Goal: Task Accomplishment & Management: Manage account settings

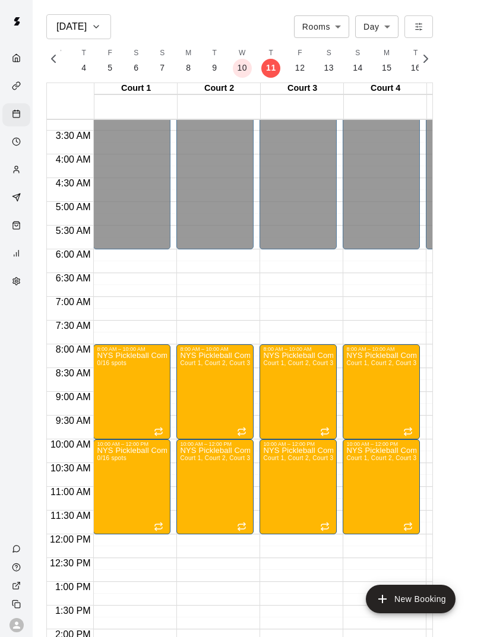
scroll to position [151, -2]
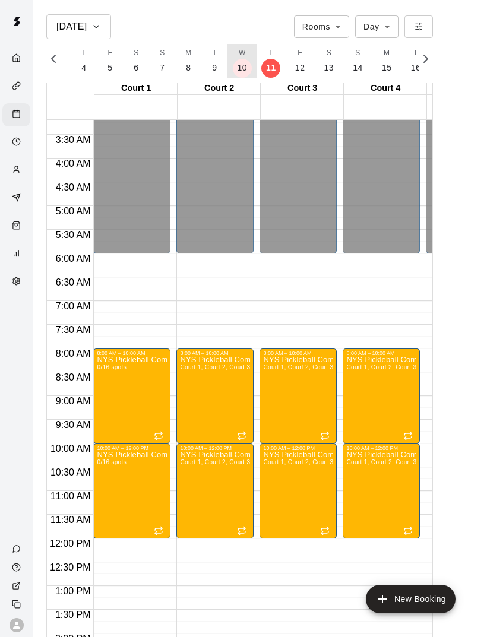
click at [241, 66] on p "10" at bounding box center [242, 68] width 10 height 12
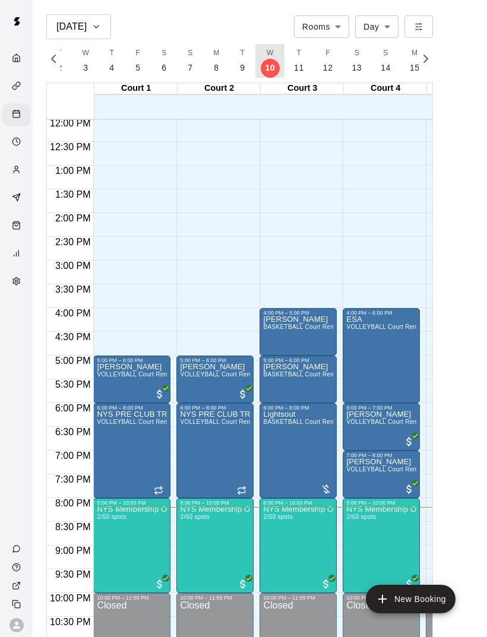
scroll to position [570, 0]
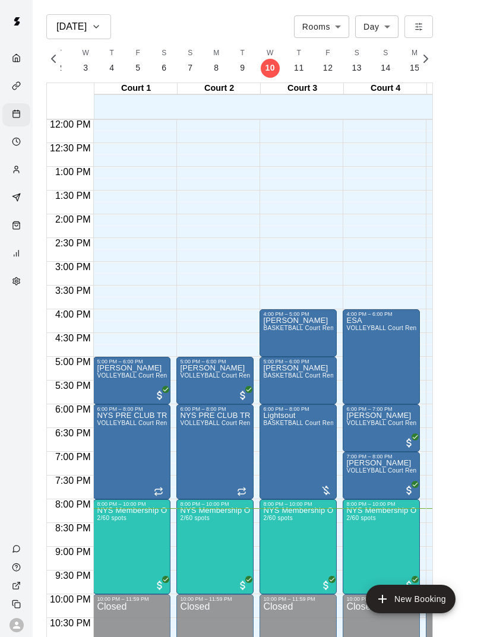
click at [94, 536] on div at bounding box center [243, 318] width 487 height 637
click at [108, 547] on img "edit" at bounding box center [110, 548] width 14 height 14
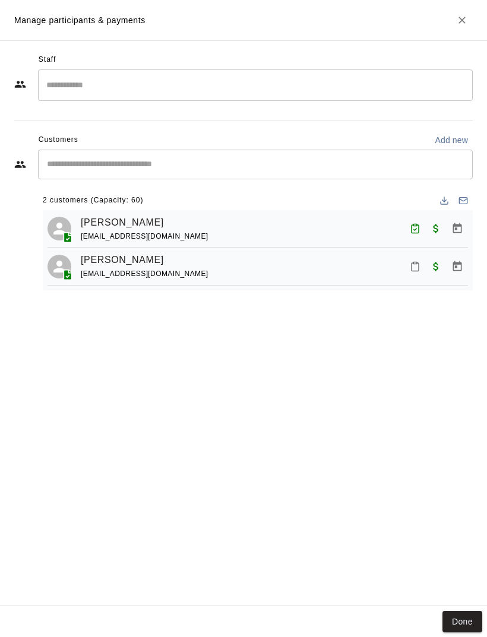
click at [409, 268] on button "Mark attendance" at bounding box center [415, 266] width 20 height 20
click at [418, 262] on li "Mark attended" at bounding box center [467, 264] width 139 height 19
click at [459, 615] on button "Done" at bounding box center [462, 622] width 40 height 22
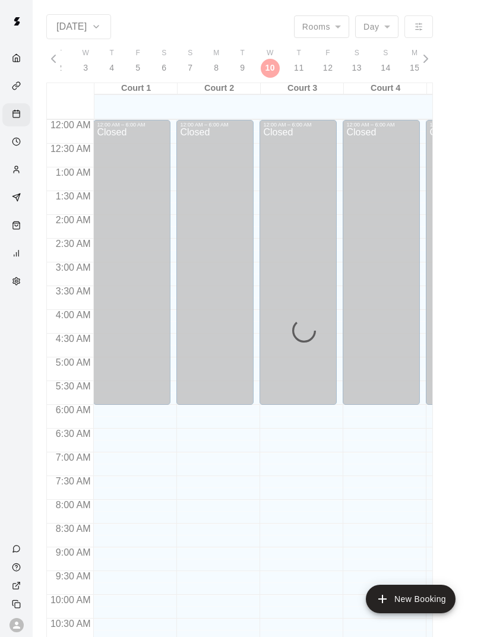
scroll to position [535, 0]
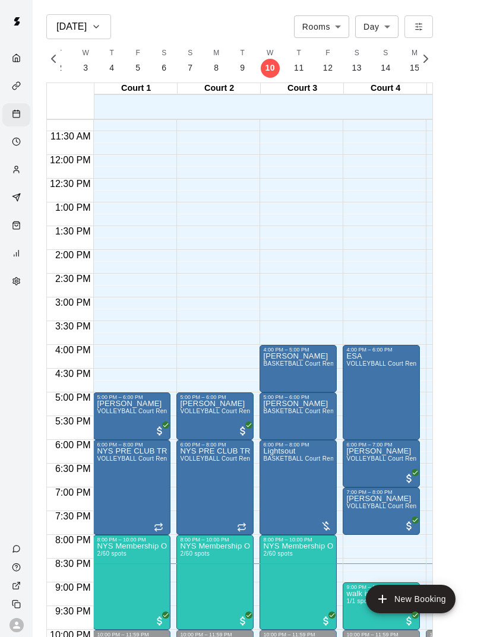
click at [114, 579] on img "edit" at bounding box center [110, 583] width 14 height 14
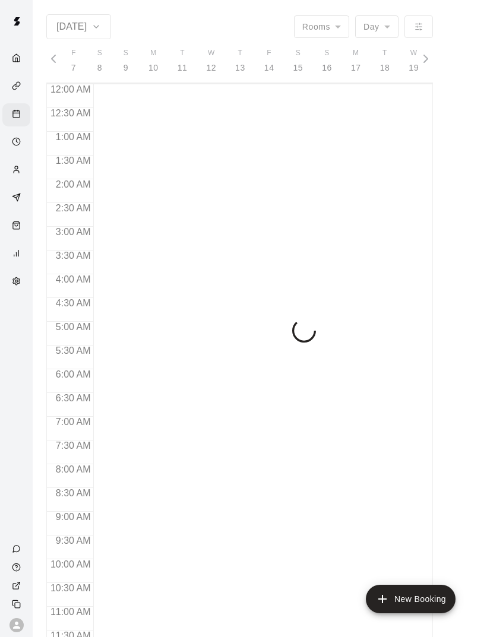
scroll to position [0, 5052]
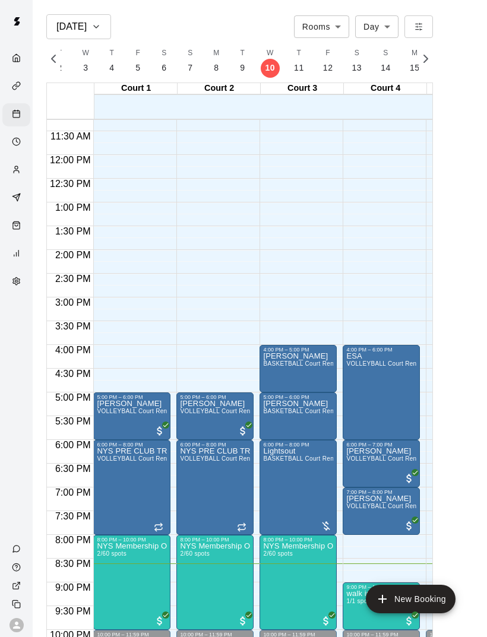
click at [353, 605] on div at bounding box center [243, 318] width 487 height 637
click at [360, 601] on span "1/1 spots" at bounding box center [359, 601] width 26 height 7
click at [372, 576] on div at bounding box center [243, 318] width 487 height 637
click at [358, 587] on div "9:00 PM – 10:00 PM" at bounding box center [381, 587] width 70 height 6
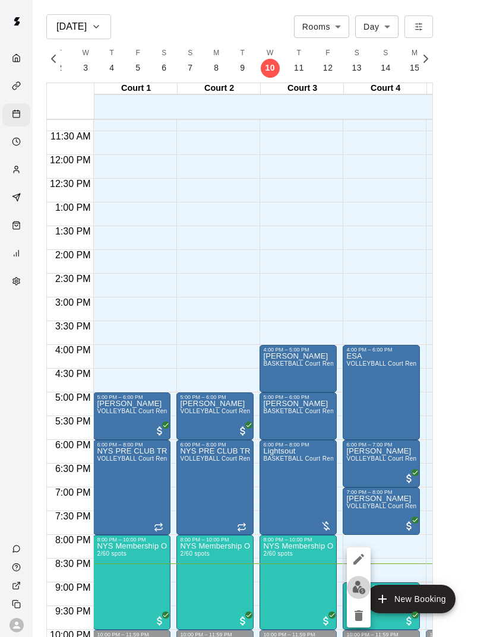
click at [353, 581] on img "edit" at bounding box center [359, 588] width 14 height 14
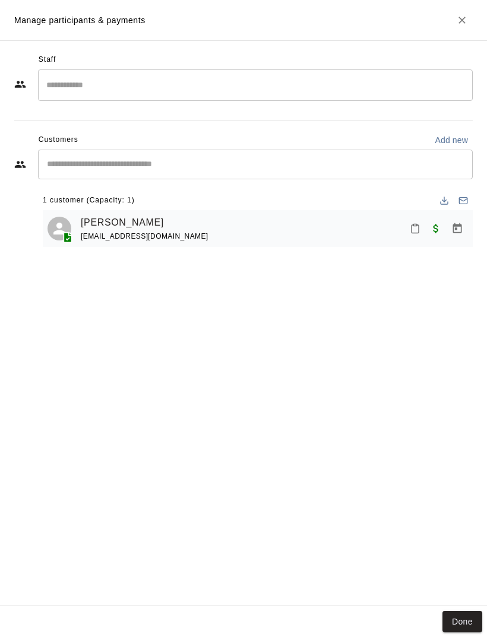
click at [411, 224] on icon "Mark attendance" at bounding box center [415, 228] width 11 height 11
click at [426, 236] on p "Mark attended" at bounding box center [474, 232] width 105 height 12
click at [465, 630] on button "Done" at bounding box center [462, 622] width 40 height 22
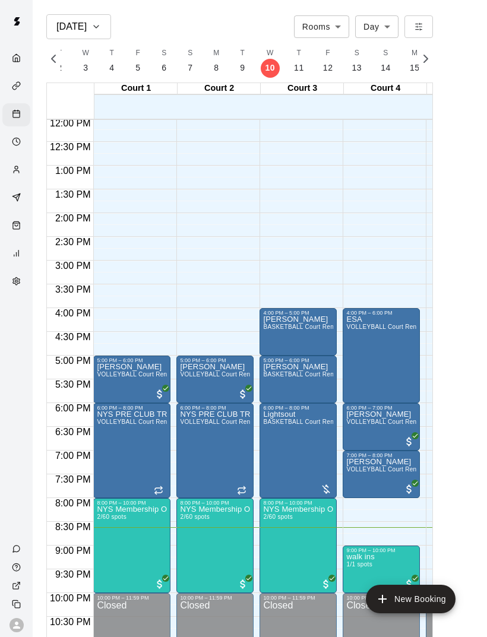
scroll to position [570, 0]
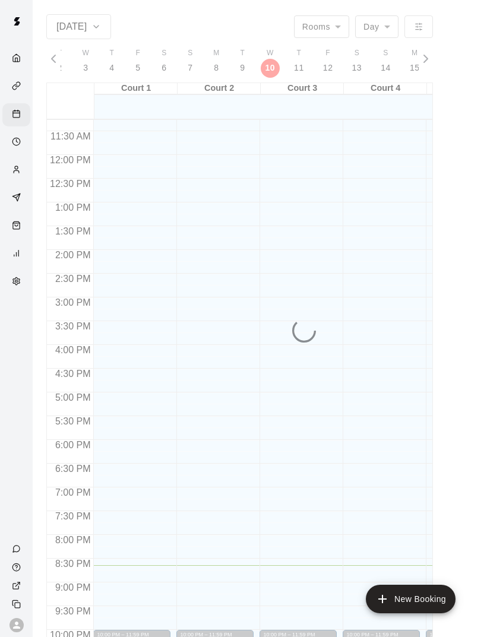
scroll to position [535, 0]
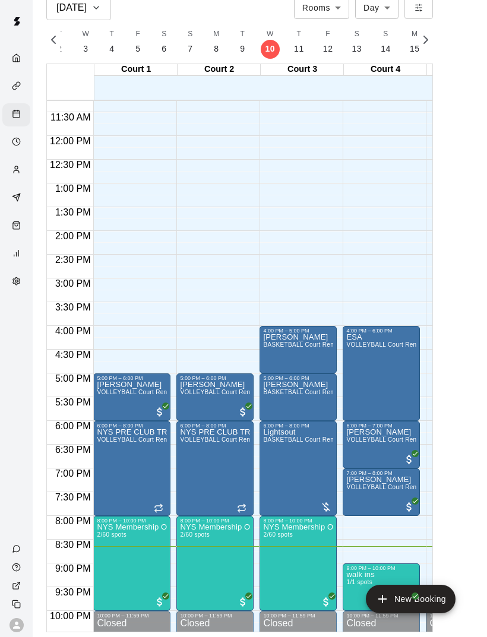
click at [357, 610] on img "edit" at bounding box center [359, 612] width 14 height 14
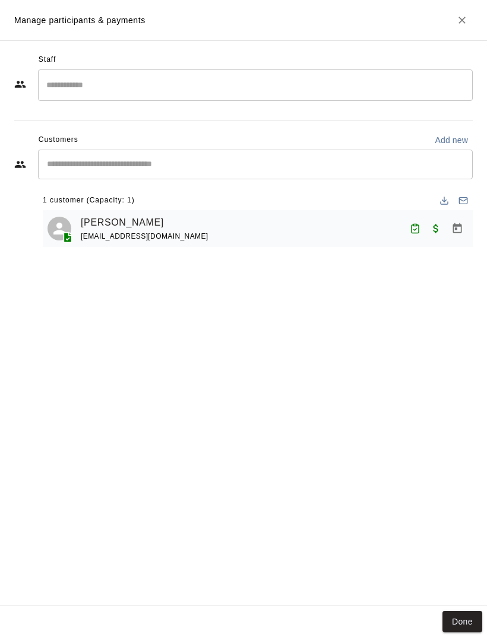
scroll to position [0, 0]
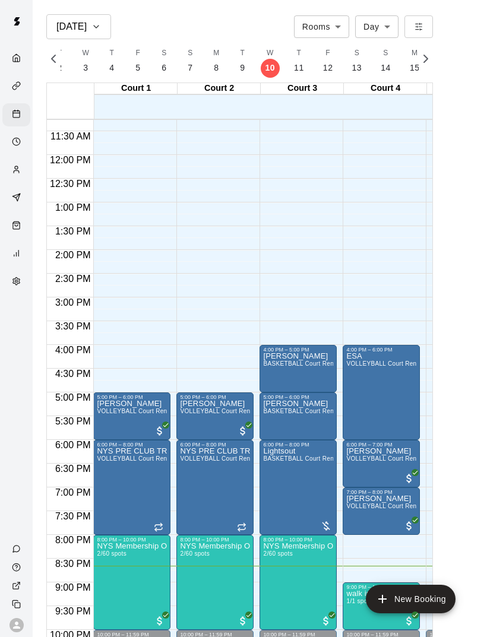
scroll to position [19, 0]
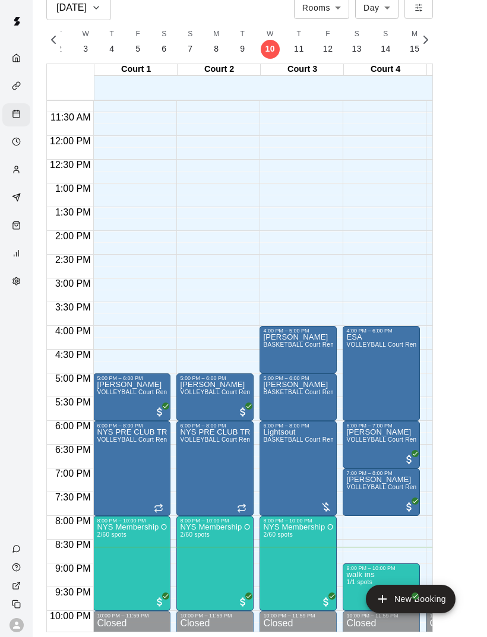
click at [373, 575] on p "walk ins" at bounding box center [360, 575] width 28 height 0
click at [362, 610] on img "edit" at bounding box center [359, 616] width 14 height 14
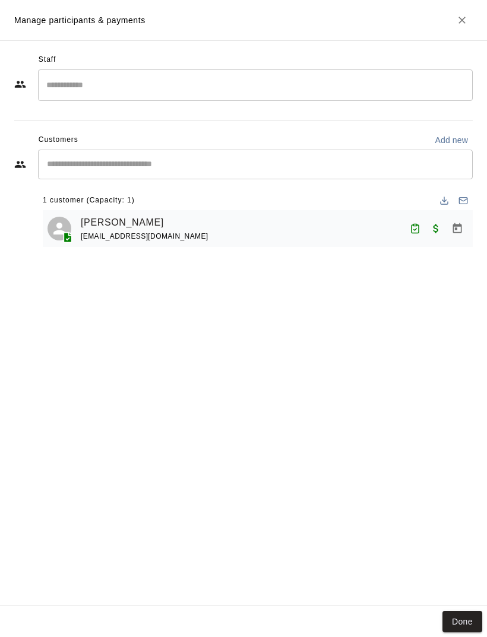
click at [473, 633] on button "Done" at bounding box center [462, 622] width 40 height 22
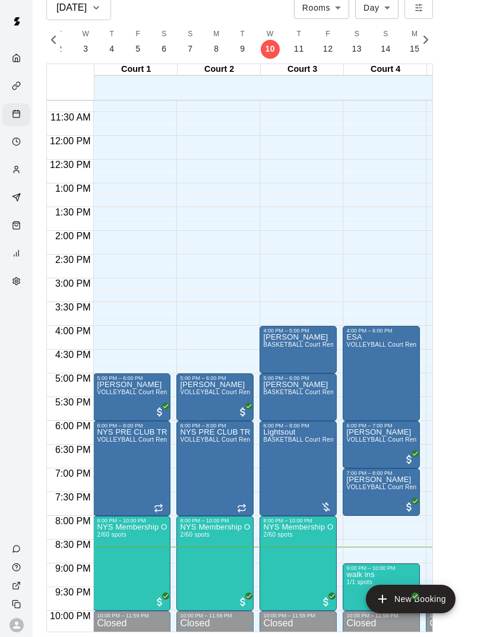
click at [361, 538] on div at bounding box center [243, 318] width 487 height 637
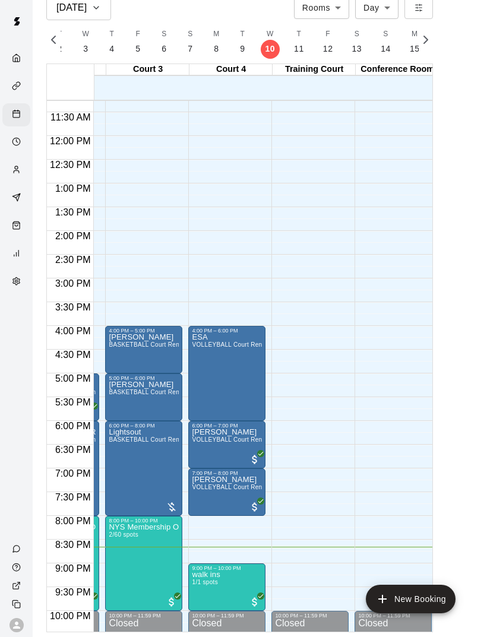
scroll to position [0, 0]
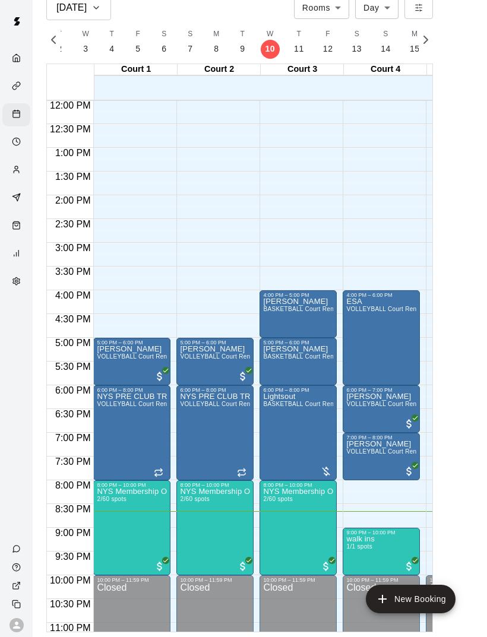
click at [357, 569] on img "edit" at bounding box center [359, 576] width 14 height 14
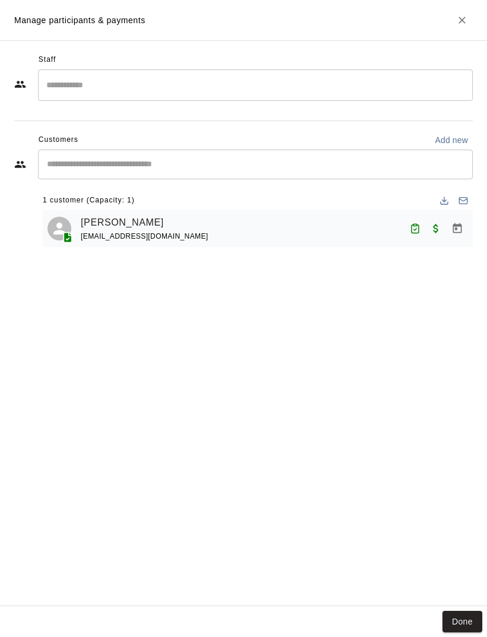
click at [458, 633] on button "Done" at bounding box center [462, 622] width 40 height 22
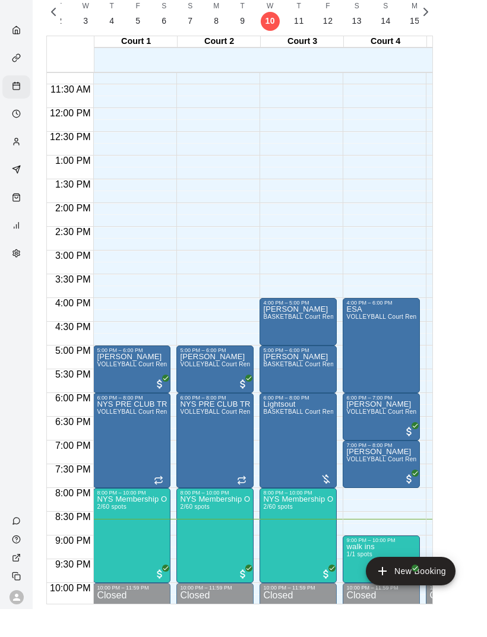
scroll to position [19, 0]
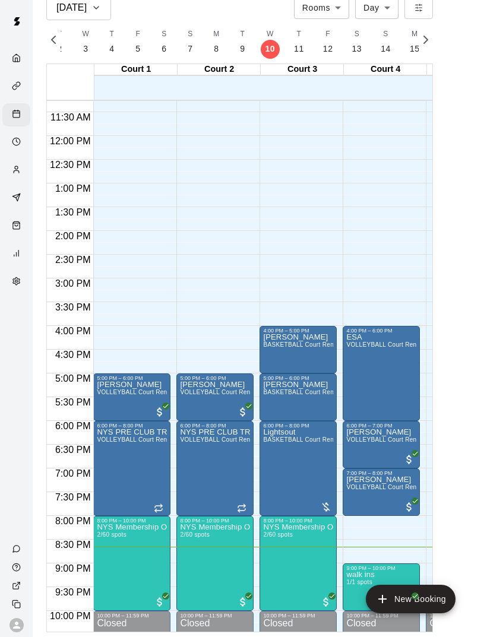
click at [358, 610] on img "edit" at bounding box center [359, 612] width 14 height 14
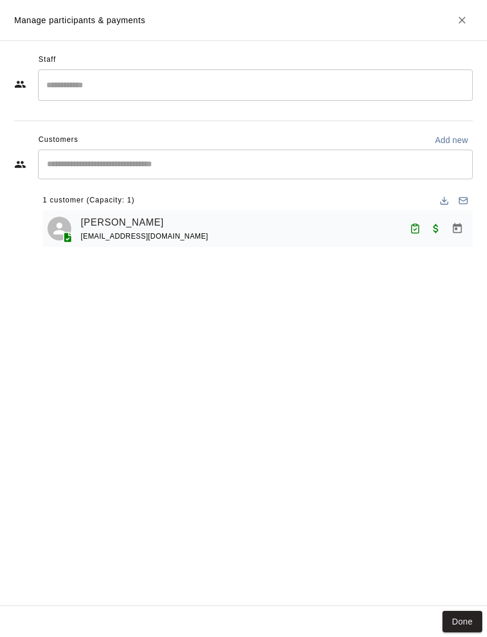
click at [455, 633] on button "Done" at bounding box center [462, 622] width 40 height 22
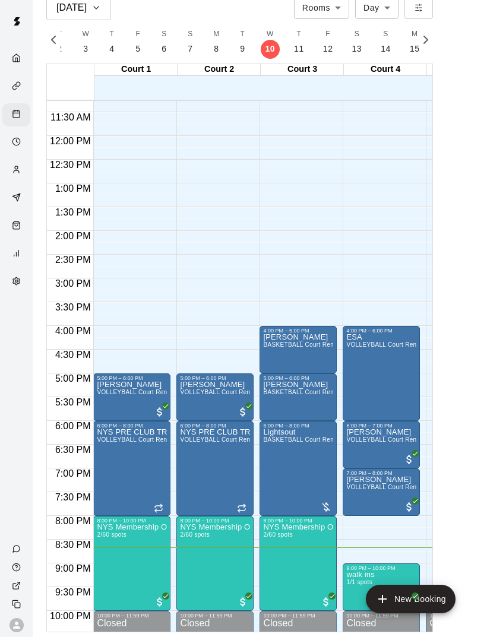
click at [349, 609] on button "edit" at bounding box center [359, 611] width 24 height 23
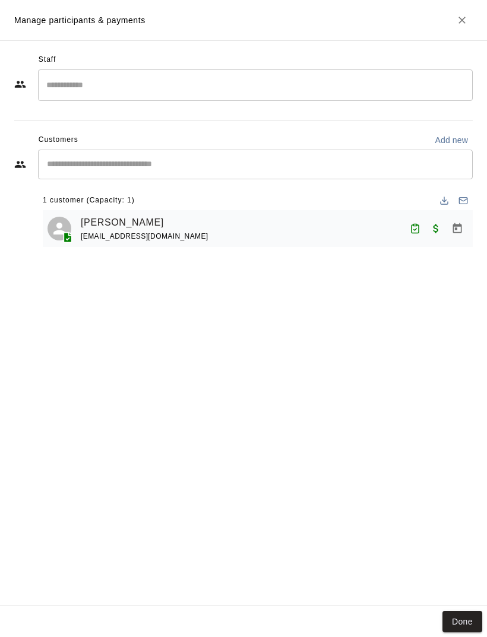
click at [466, 633] on button "Done" at bounding box center [462, 622] width 40 height 22
